Goal: Find specific page/section: Find specific page/section

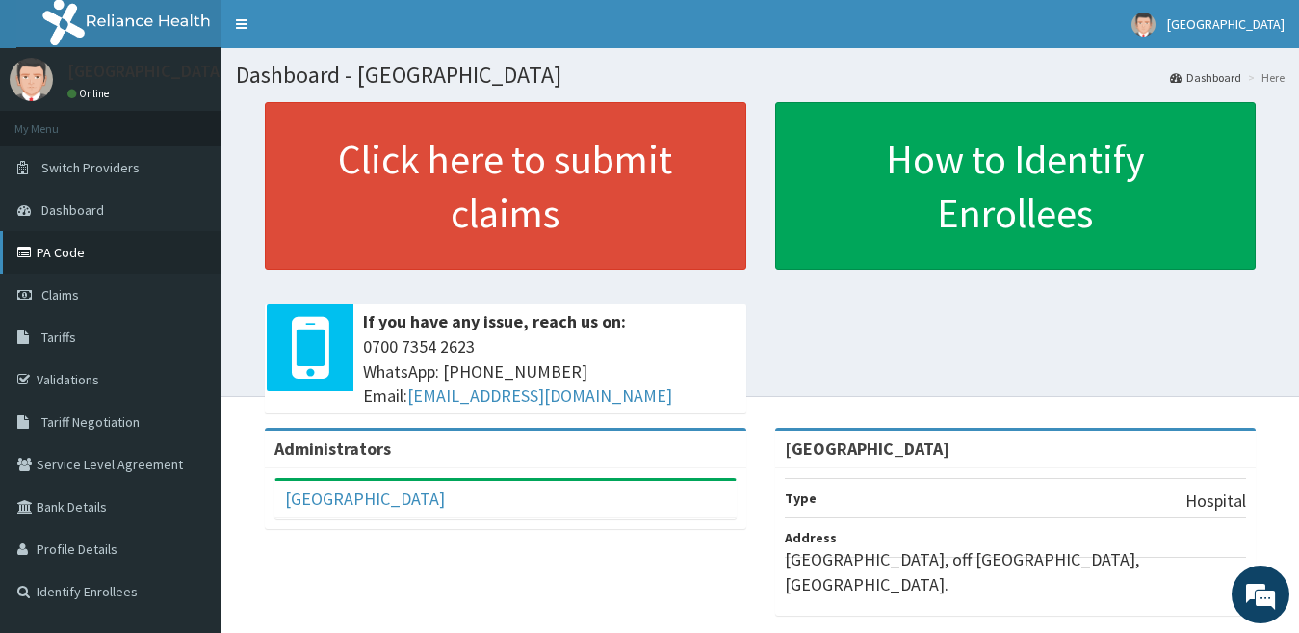
click at [67, 267] on link "PA Code" at bounding box center [110, 252] width 221 height 42
click at [72, 373] on link "Validations" at bounding box center [110, 379] width 221 height 42
click at [79, 247] on link "PA Code" at bounding box center [110, 252] width 221 height 42
